Goal: Find specific page/section: Find specific page/section

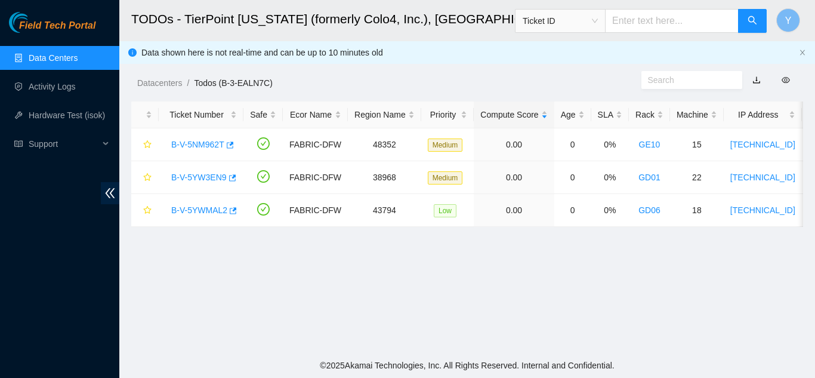
click at [76, 55] on link "Data Centers" at bounding box center [53, 58] width 49 height 10
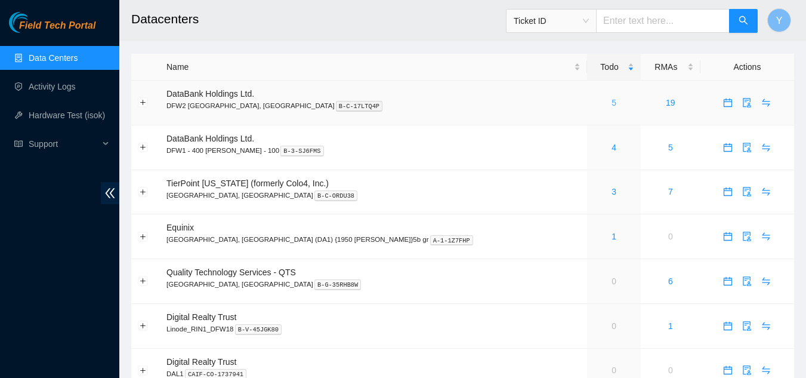
click at [612, 101] on link "5" at bounding box center [614, 103] width 5 height 10
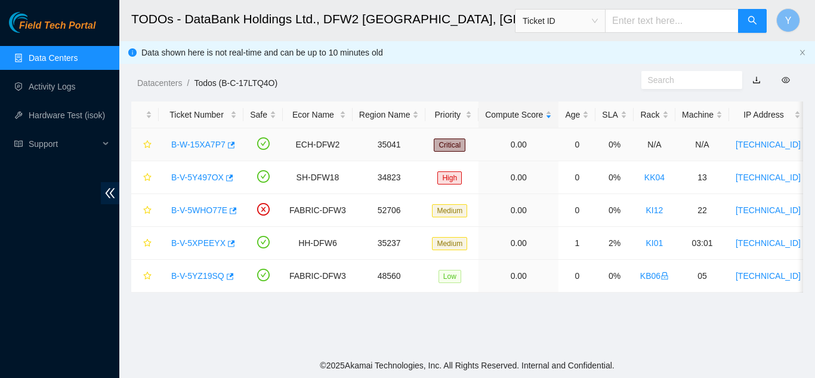
click at [205, 142] on link "B-W-15XA7P7" at bounding box center [198, 145] width 54 height 10
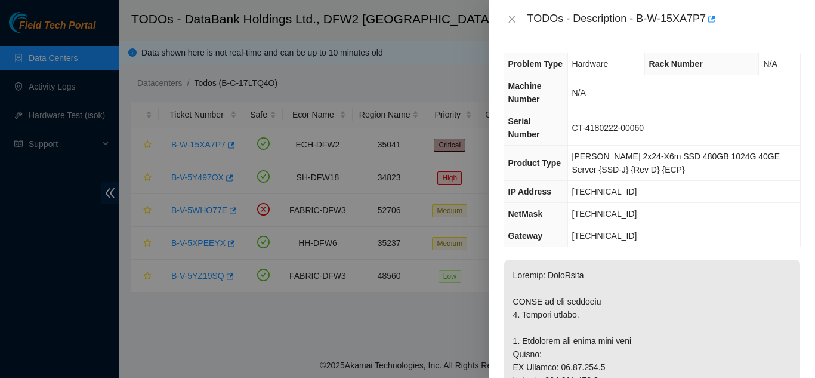
scroll to position [60, 0]
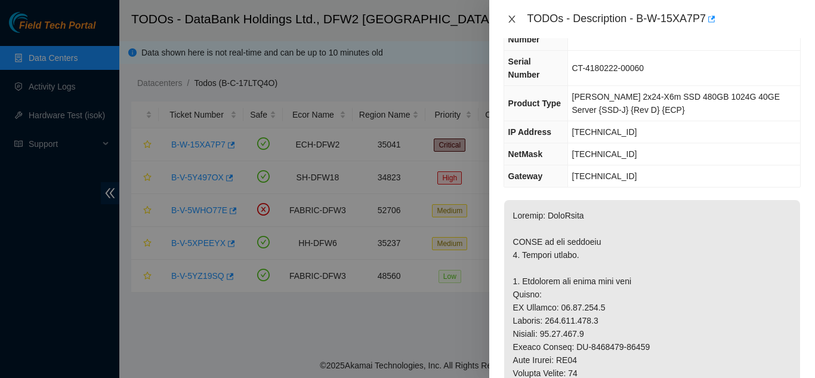
drag, startPoint x: 511, startPoint y: 19, endPoint x: 505, endPoint y: 29, distance: 12.1
click at [511, 19] on icon "close" at bounding box center [512, 19] width 7 height 7
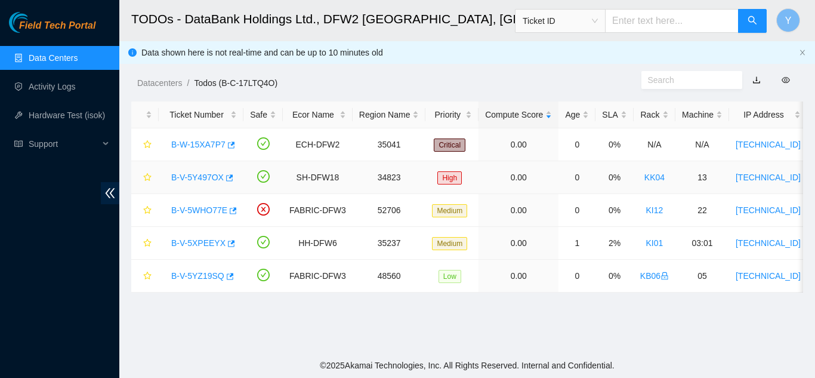
scroll to position [73, 0]
click at [193, 174] on link "B-V-5Y497OX" at bounding box center [197, 177] width 53 height 10
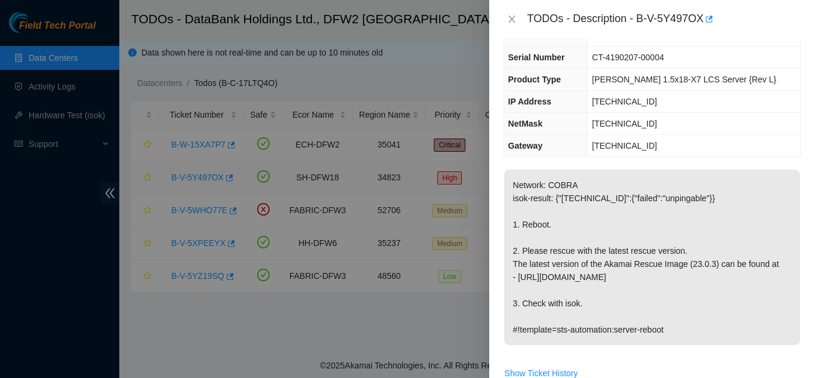
scroll to position [60, 0]
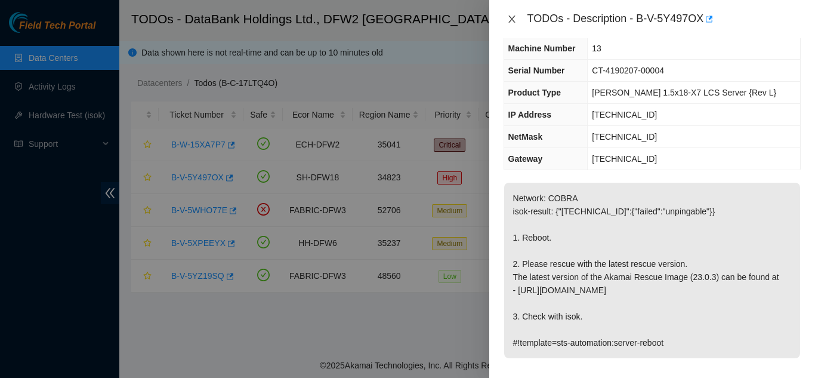
drag, startPoint x: 512, startPoint y: 19, endPoint x: 512, endPoint y: 28, distance: 9.5
click at [511, 21] on icon "close" at bounding box center [512, 19] width 10 height 10
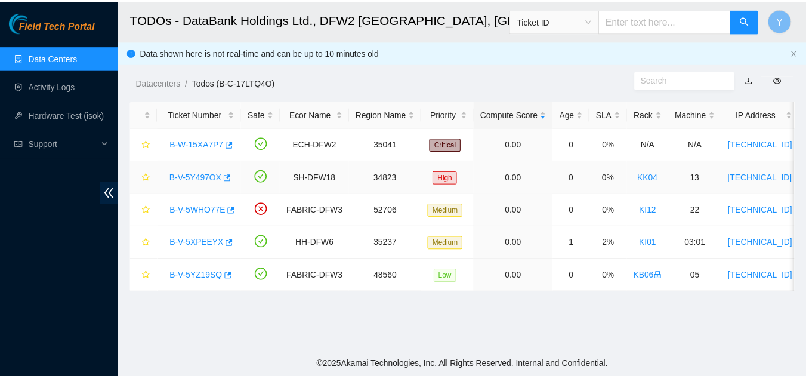
scroll to position [73, 0]
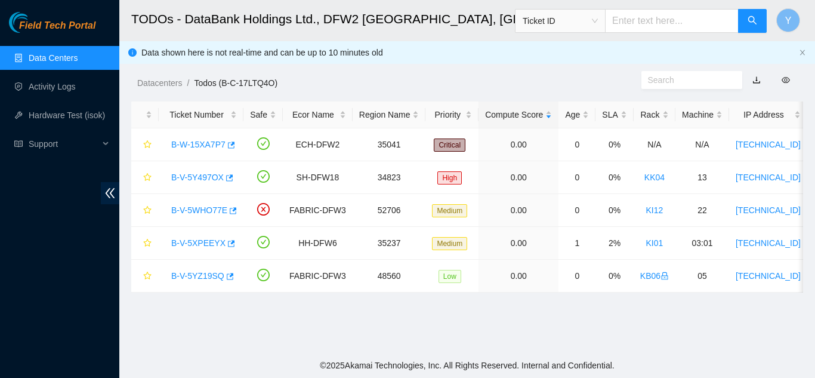
click at [69, 56] on link "Data Centers" at bounding box center [53, 58] width 49 height 10
